Goal: Information Seeking & Learning: Learn about a topic

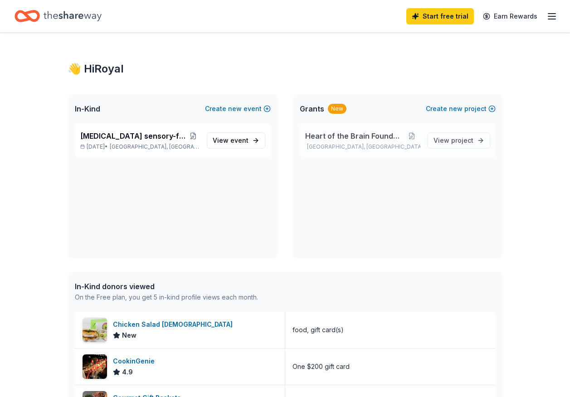
click at [343, 139] on span "Heart of the Brain Foundation" at bounding box center [354, 136] width 98 height 11
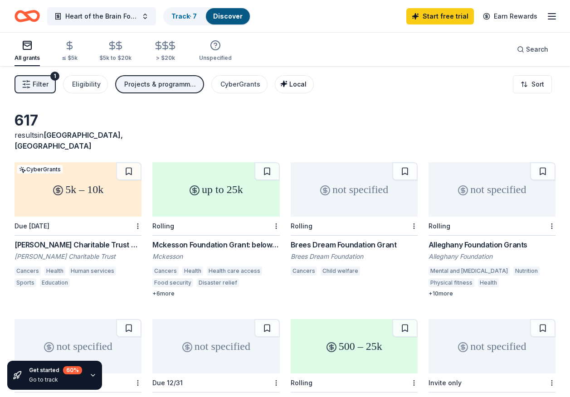
click at [284, 89] on div "Local" at bounding box center [295, 84] width 23 height 11
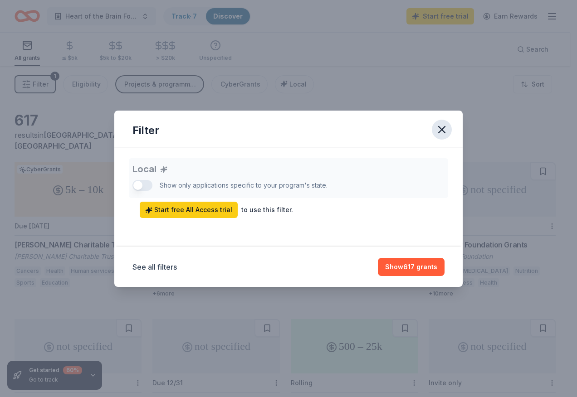
click at [443, 134] on icon "button" at bounding box center [441, 129] width 13 height 13
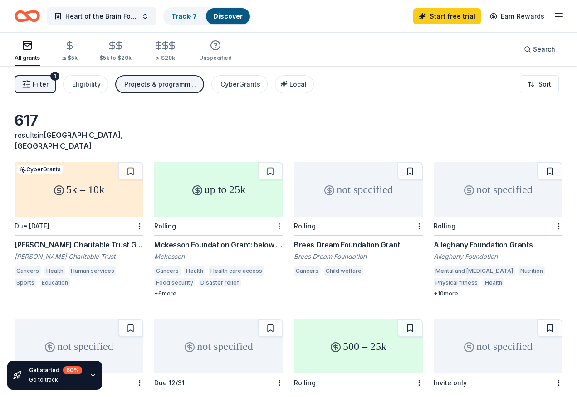
click at [276, 216] on html "Heart of the Brain Foundation Track · 7 Discover Start free trial Earn Rewards …" at bounding box center [288, 198] width 577 height 397
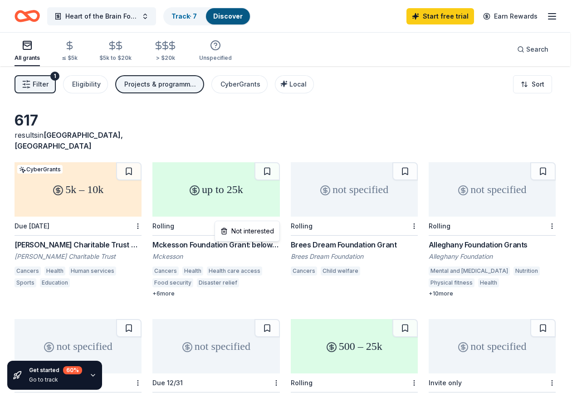
click at [276, 216] on html "Heart of the Brain Foundation Track · 7 Discover Start free trial Earn Rewards …" at bounding box center [288, 198] width 577 height 397
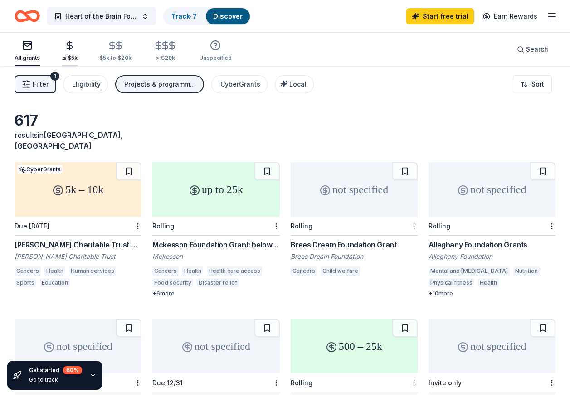
click at [68, 53] on div "≤ $5k" at bounding box center [70, 50] width 16 height 21
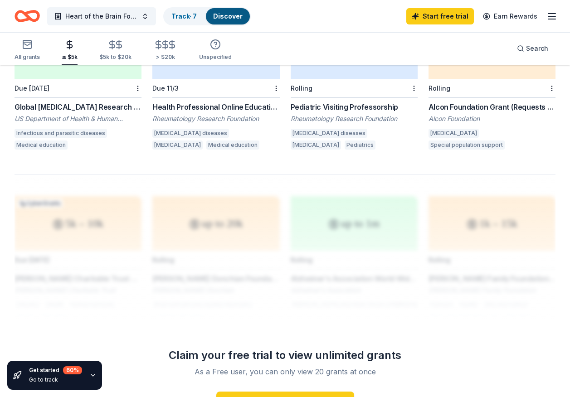
scroll to position [771, 0]
